Goal: Information Seeking & Learning: Learn about a topic

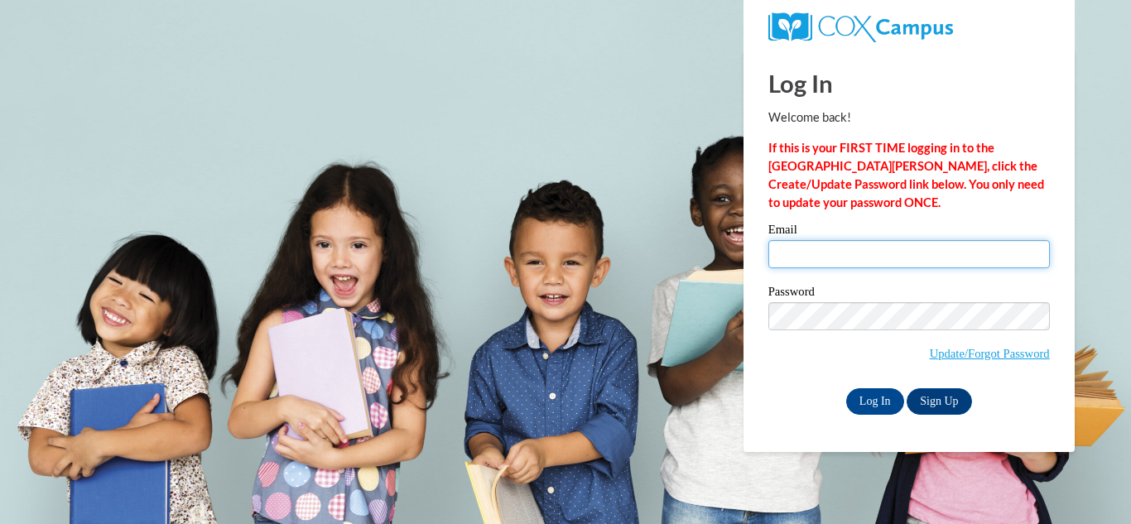
click at [818, 258] on input "Email" at bounding box center [908, 254] width 281 height 28
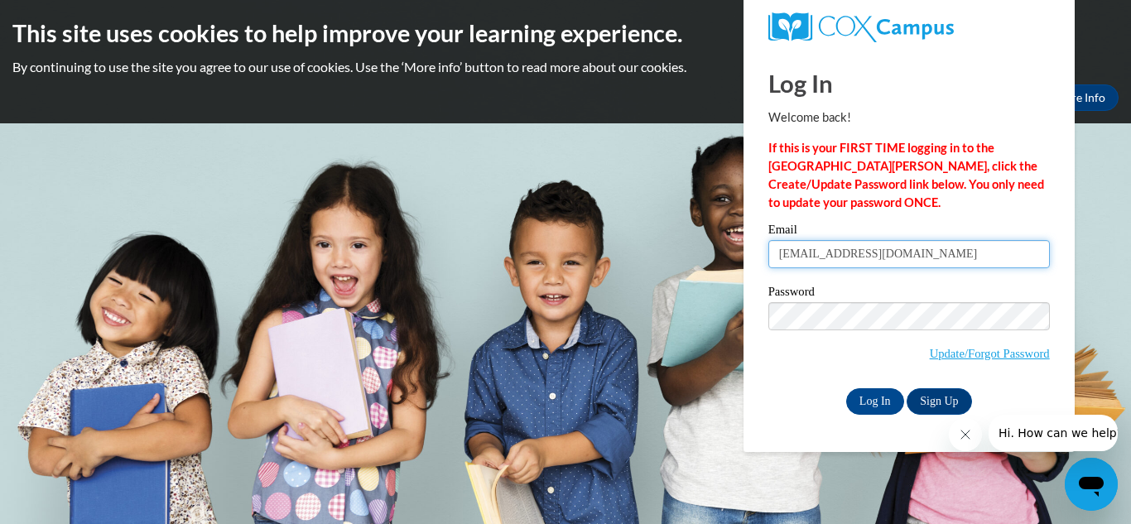
type input "[EMAIL_ADDRESS][DOMAIN_NAME]"
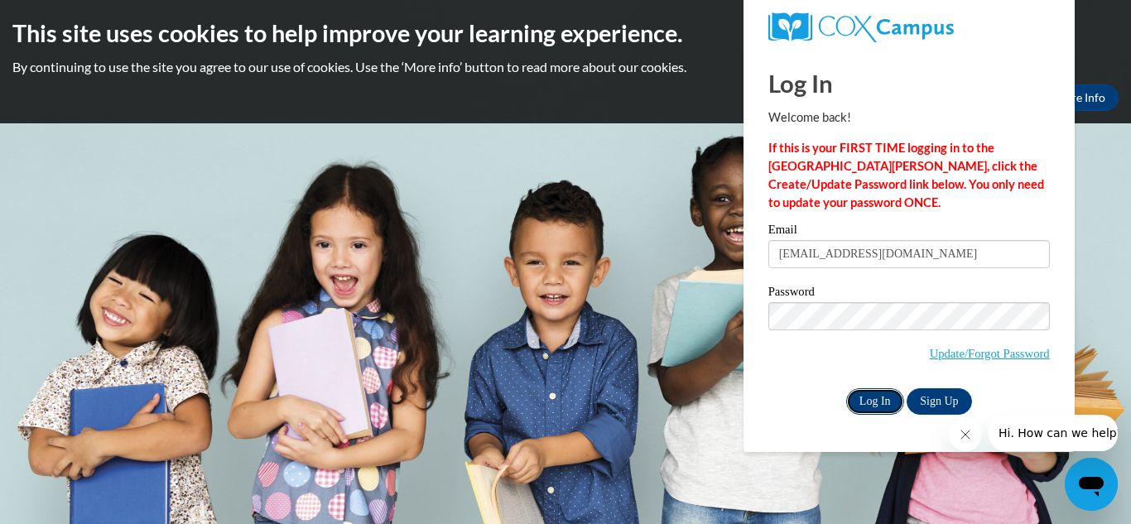
click at [873, 394] on input "Log In" at bounding box center [875, 401] width 58 height 26
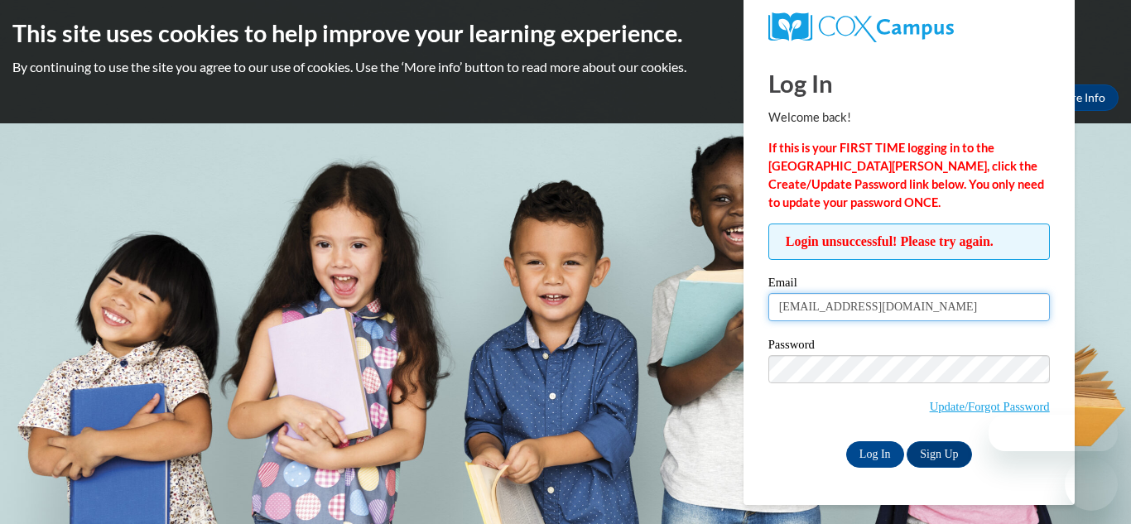
click at [966, 305] on input "[EMAIL_ADDRESS][DOMAIN_NAME]" at bounding box center [908, 307] width 281 height 28
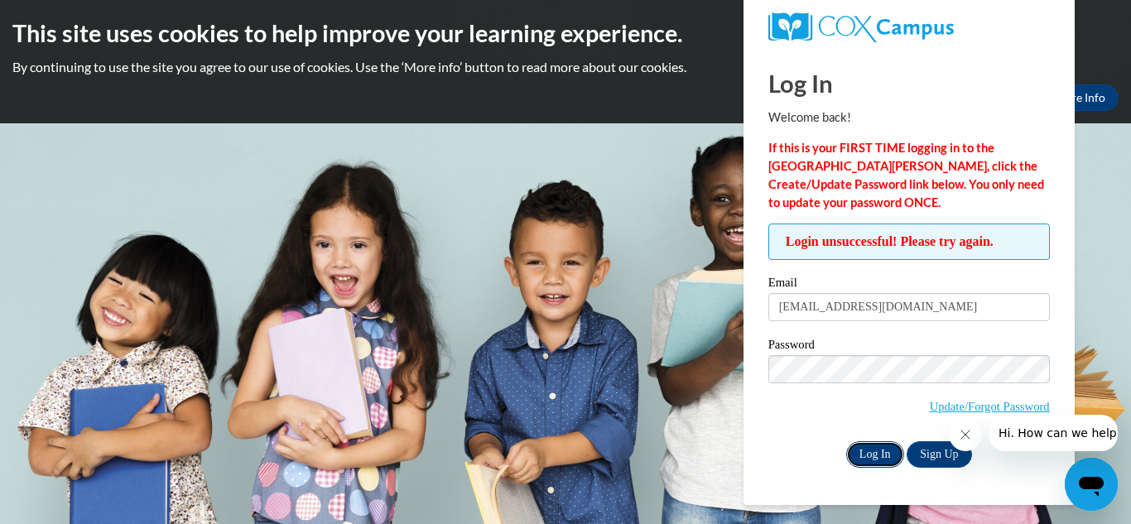
click at [885, 453] on input "Log In" at bounding box center [875, 454] width 58 height 26
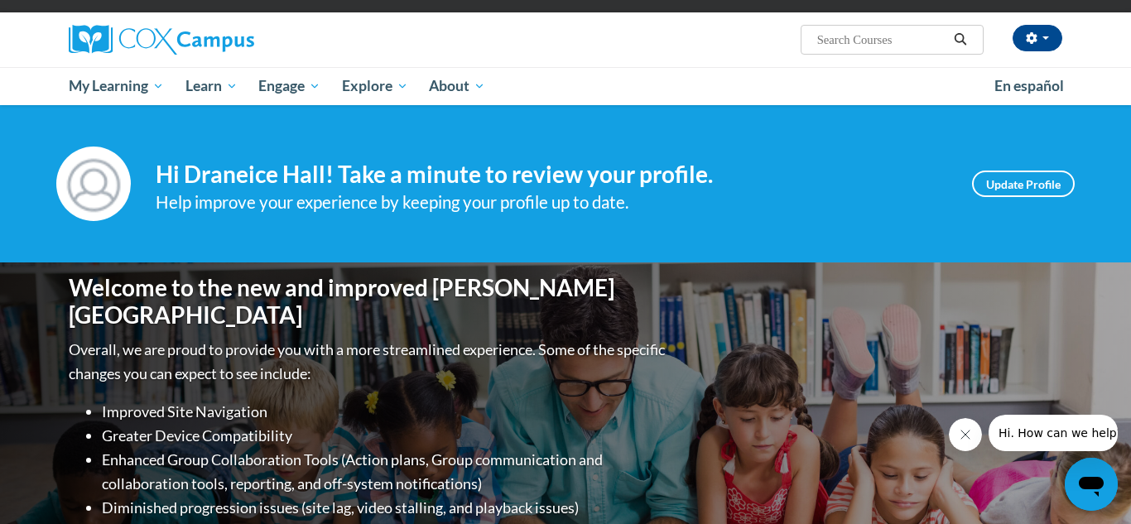
scroll to position [115, 0]
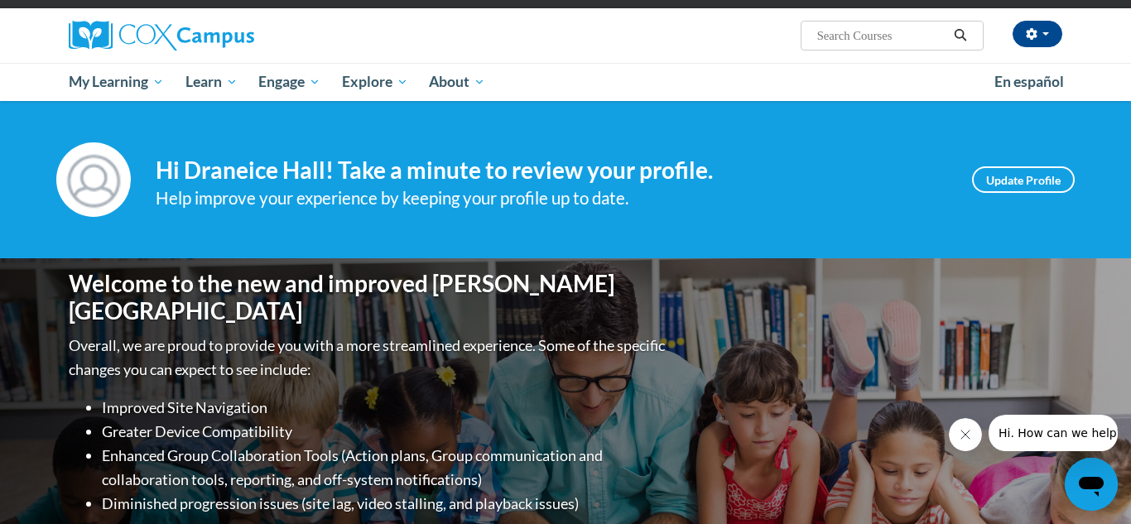
click at [881, 40] on input "Search..." at bounding box center [881, 36] width 132 height 20
click at [914, 28] on input "Search..." at bounding box center [881, 36] width 132 height 20
type input "Early Literacy"
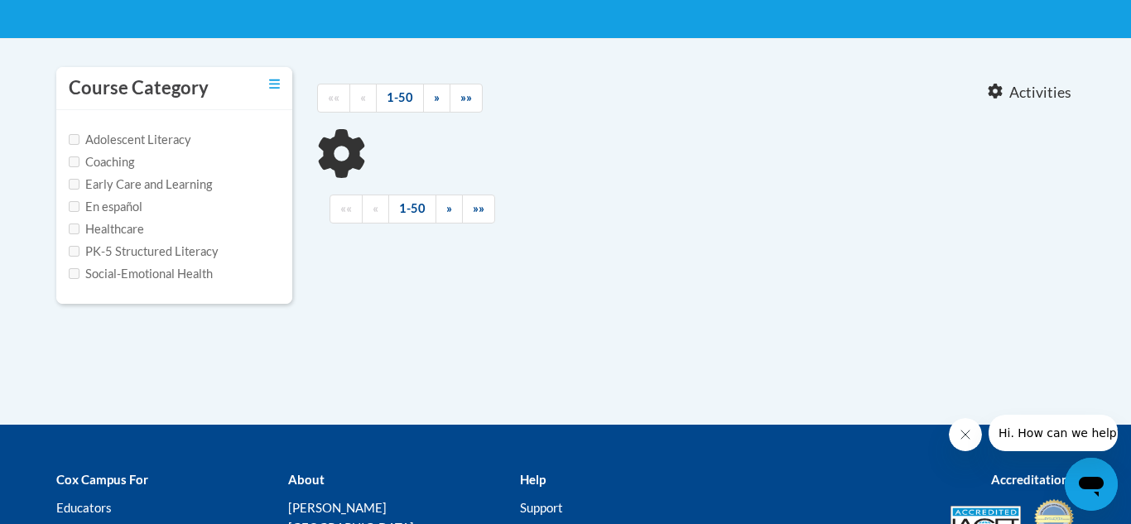
type input "Early Literacy"
